Goal: Check status

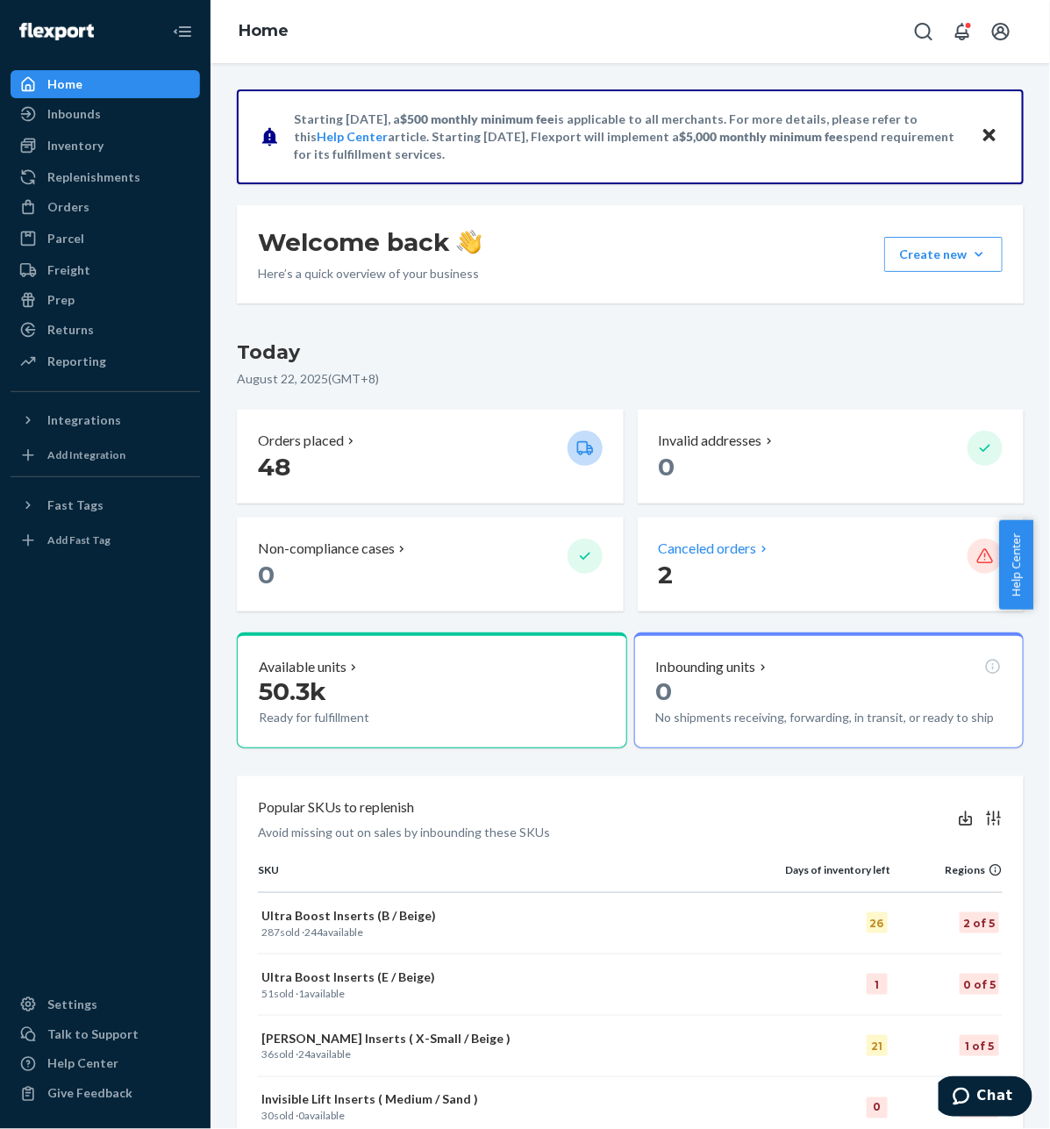
click at [659, 538] on p "Canceled orders" at bounding box center [708, 548] width 98 height 20
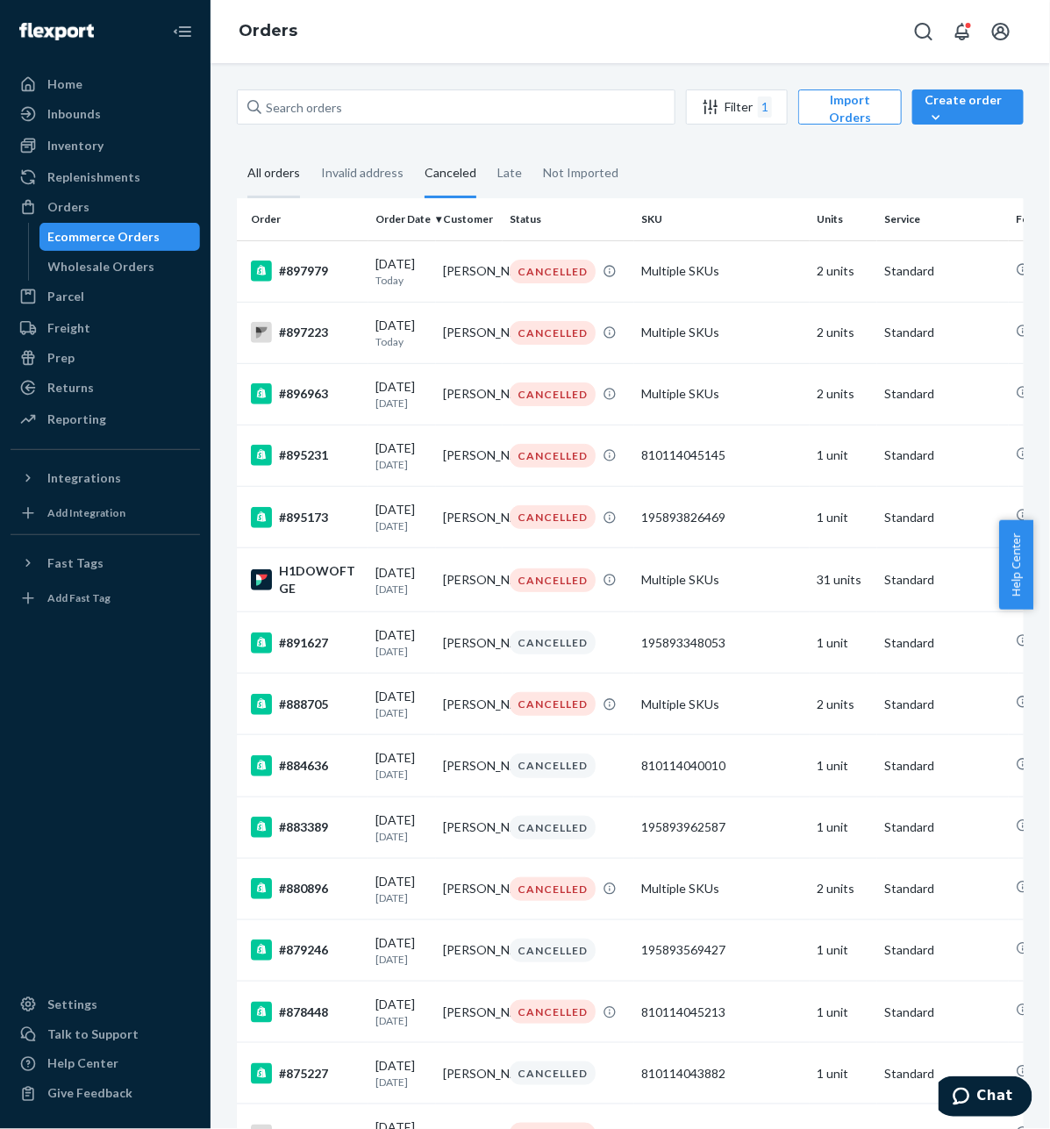
click at [303, 182] on div "All orders" at bounding box center [274, 174] width 74 height 48
click at [237, 150] on input "All orders" at bounding box center [237, 150] width 0 height 0
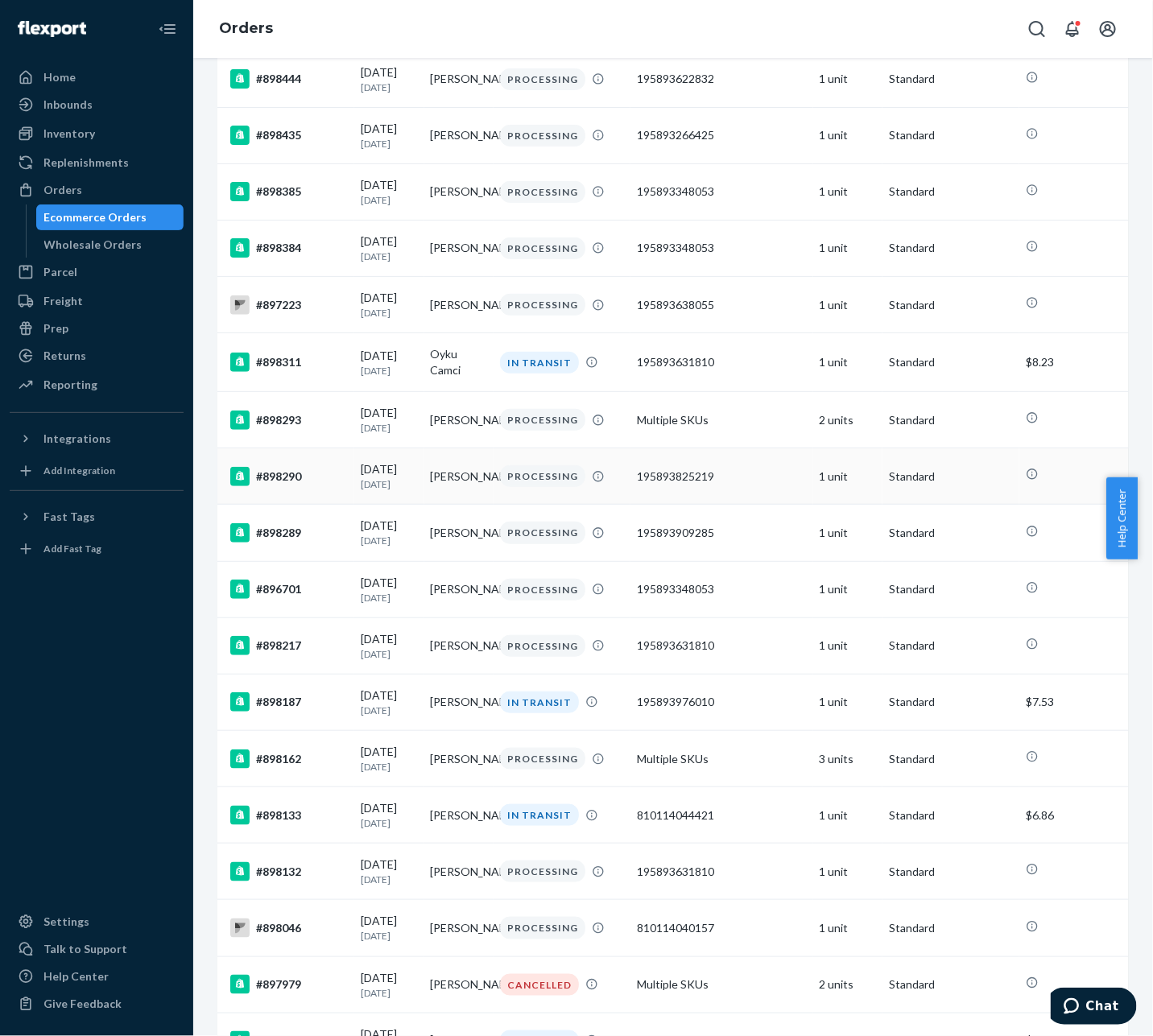
scroll to position [201, 0]
